Goal: Find contact information: Find contact information

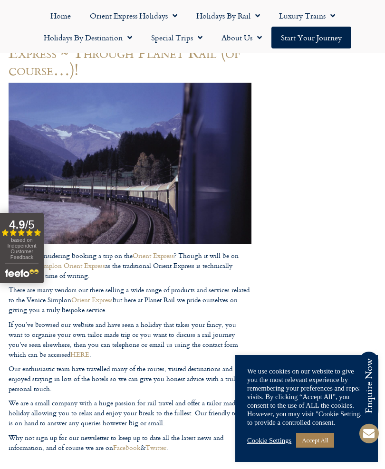
scroll to position [157, 0]
click at [321, 448] on link "Accept All" at bounding box center [315, 440] width 38 height 15
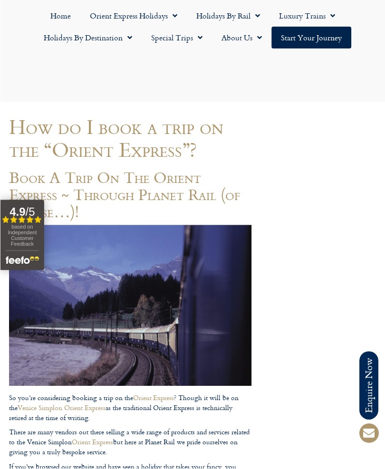
scroll to position [0, 0]
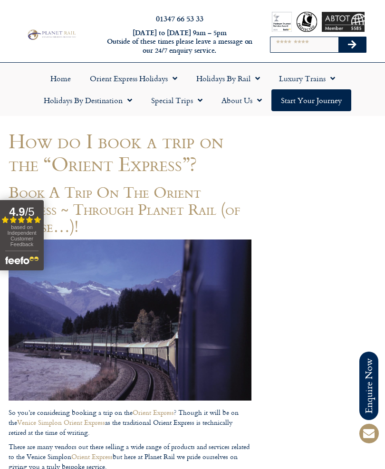
click at [105, 102] on link "Holidays by Destination" at bounding box center [87, 100] width 107 height 22
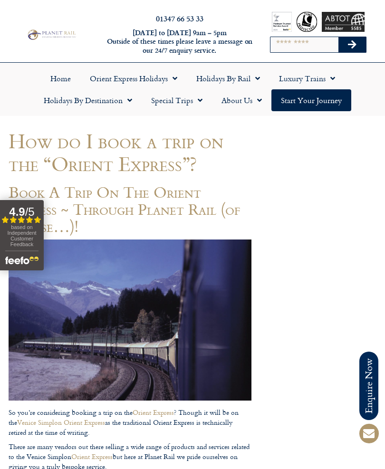
click at [173, 105] on link "Special Trips" at bounding box center [177, 100] width 70 height 22
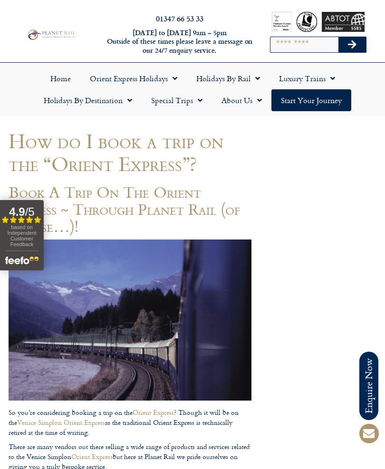
click at [127, 77] on link "Orient Express Holidays" at bounding box center [133, 78] width 106 height 22
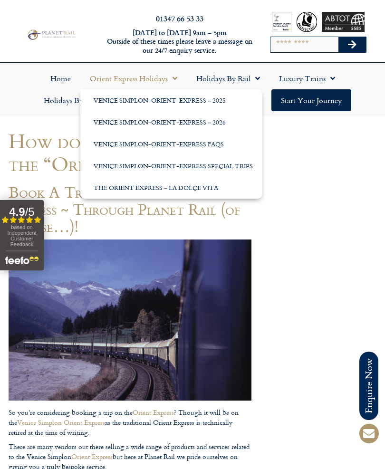
click at [192, 190] on link "The Orient Express – La Dolce Vita" at bounding box center [171, 188] width 182 height 22
click at [309, 101] on link "Start your Journey" at bounding box center [311, 100] width 80 height 22
